Goal: Check status: Check status

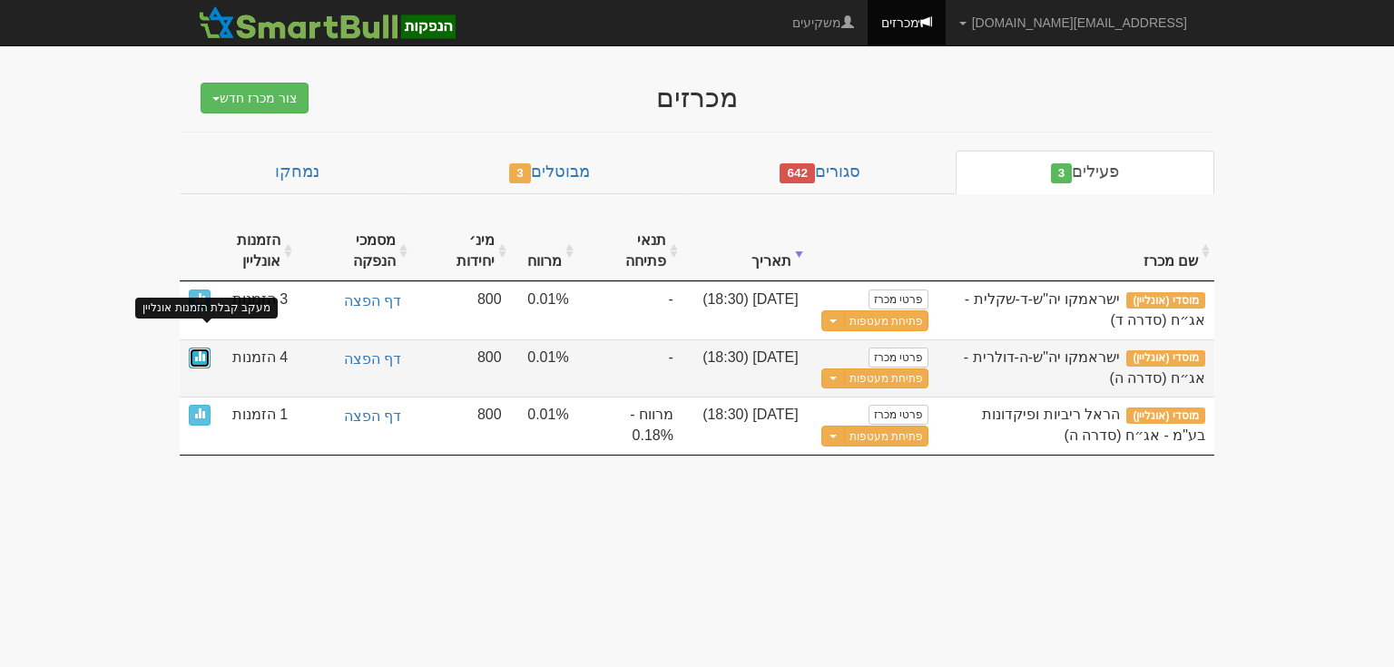
click at [196, 350] on span at bounding box center [199, 355] width 11 height 11
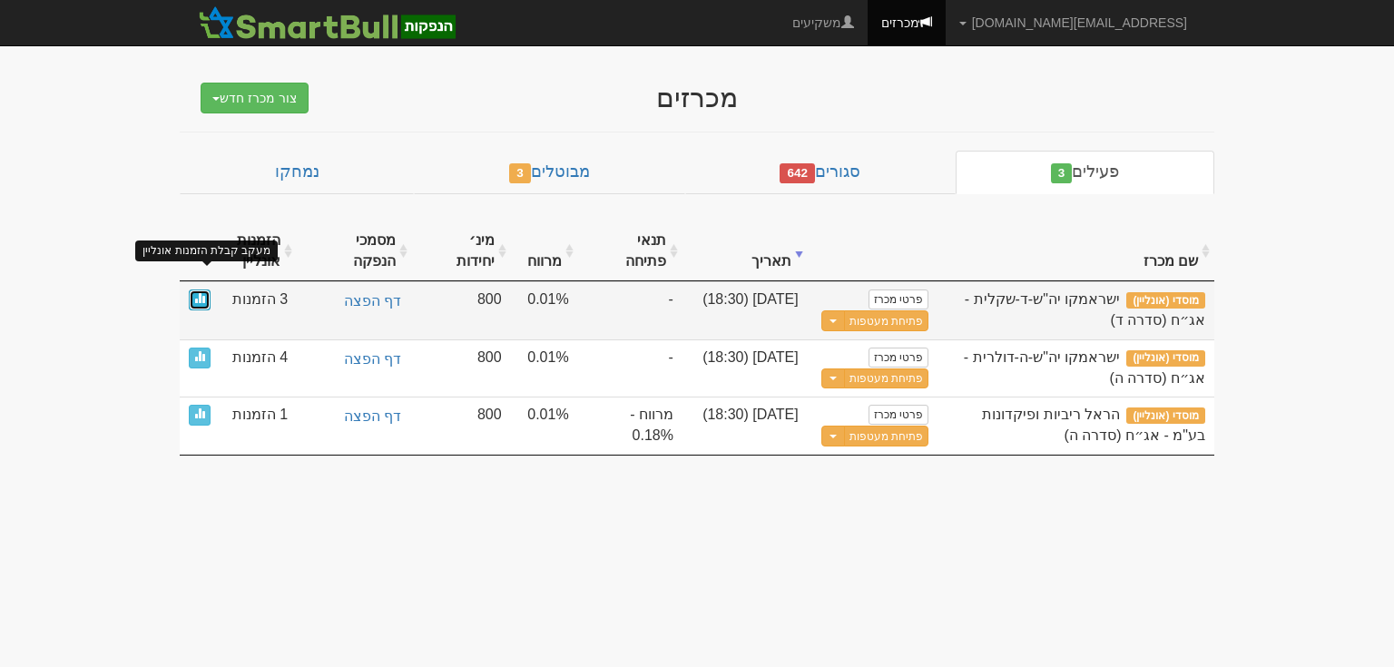
click at [201, 292] on span at bounding box center [199, 297] width 11 height 11
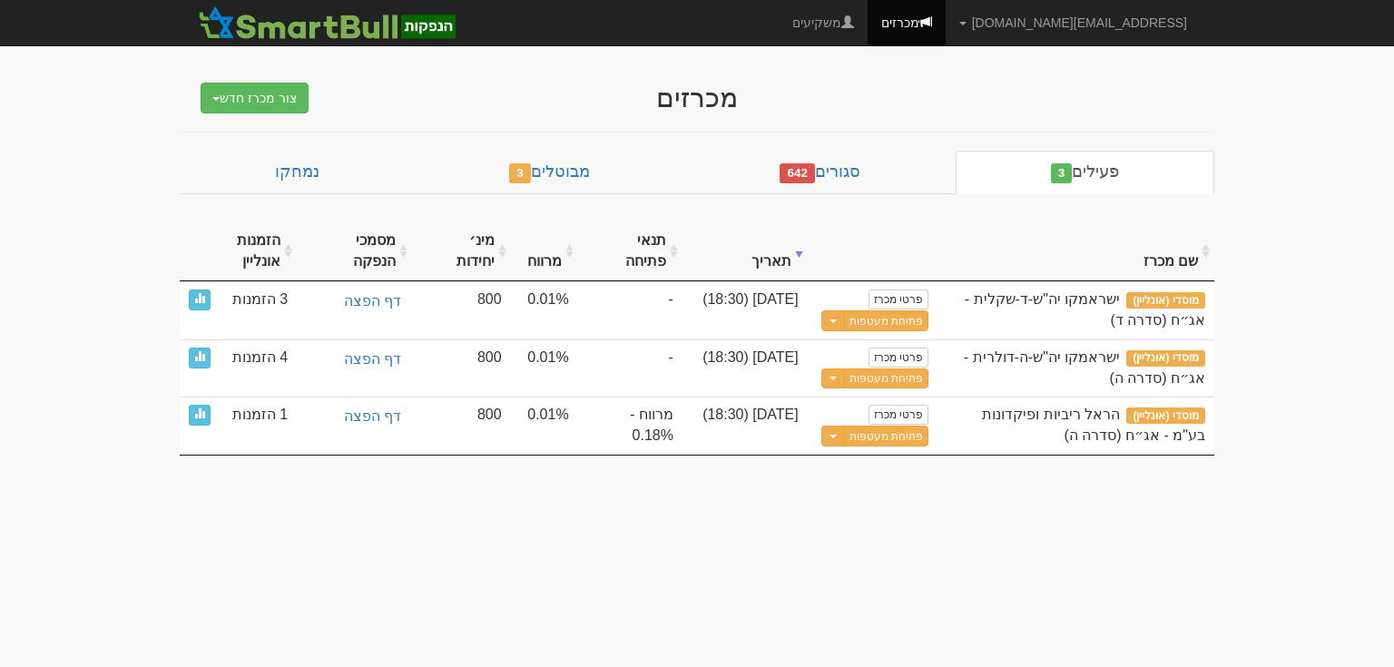
click at [101, 494] on body "yaelb@leadercm.co.il הגדרות חשבונות הנפקה תבניות הודעות קיבול X" at bounding box center [697, 333] width 1394 height 667
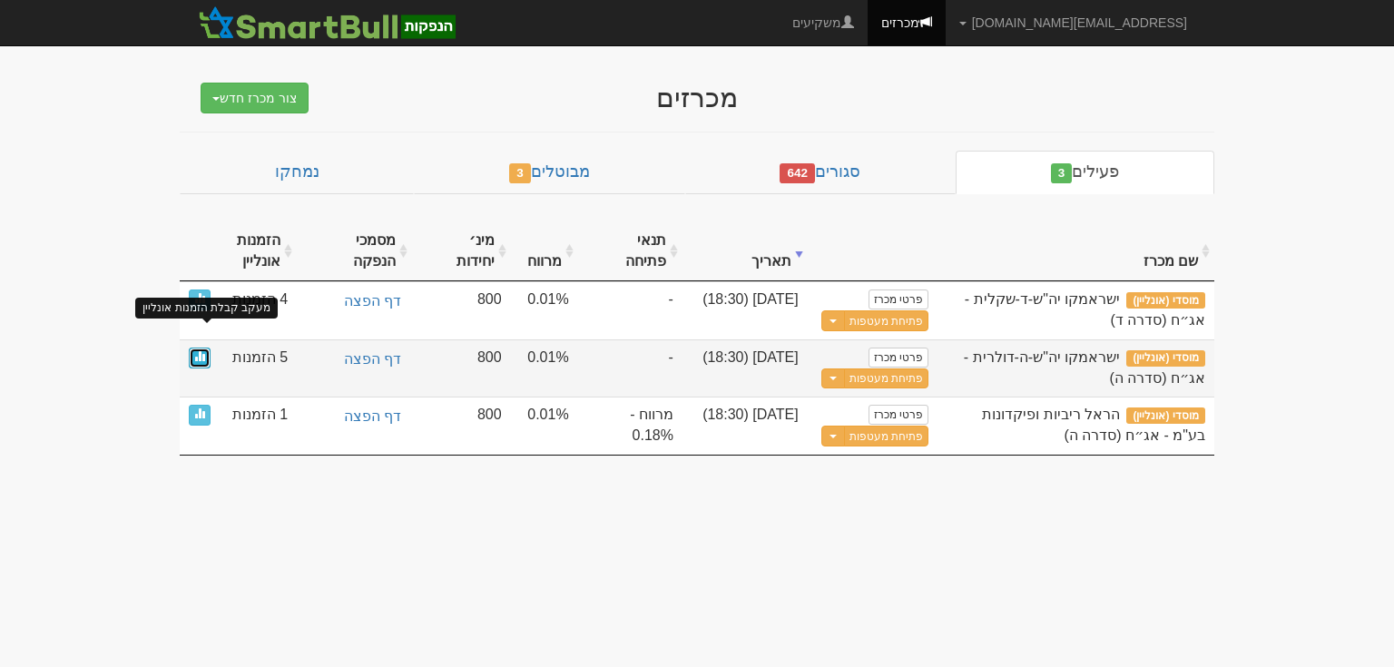
click at [198, 350] on span at bounding box center [199, 355] width 11 height 11
click at [190, 348] on link at bounding box center [200, 358] width 22 height 21
